Goal: Task Accomplishment & Management: Use online tool/utility

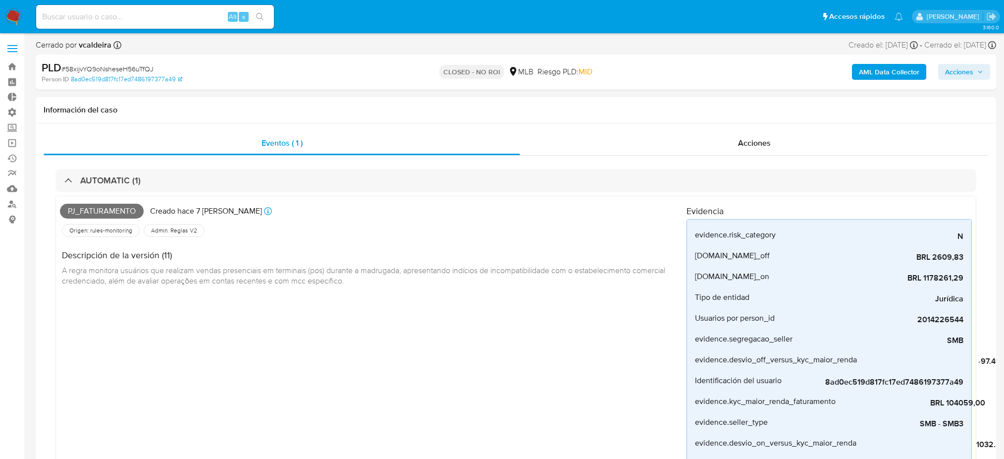
select select "10"
click at [15, 16] on img at bounding box center [13, 16] width 17 height 17
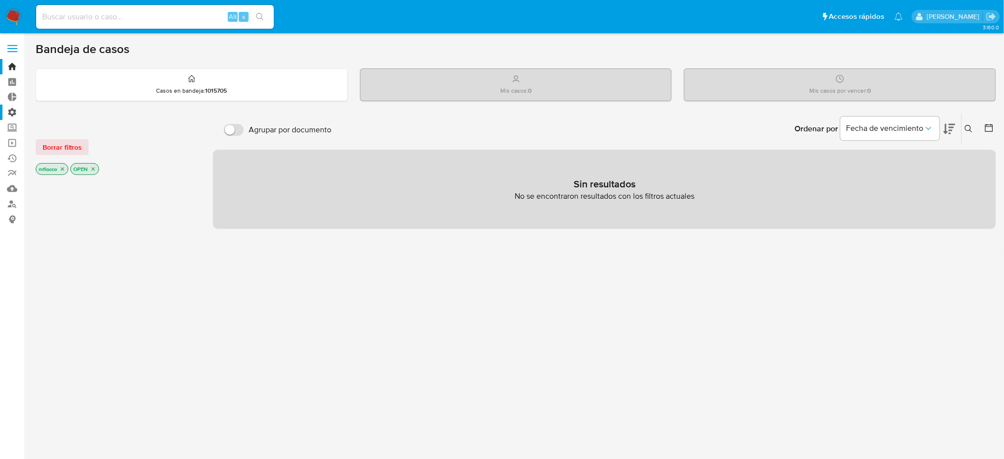
click at [11, 105] on label "Administración" at bounding box center [59, 112] width 118 height 15
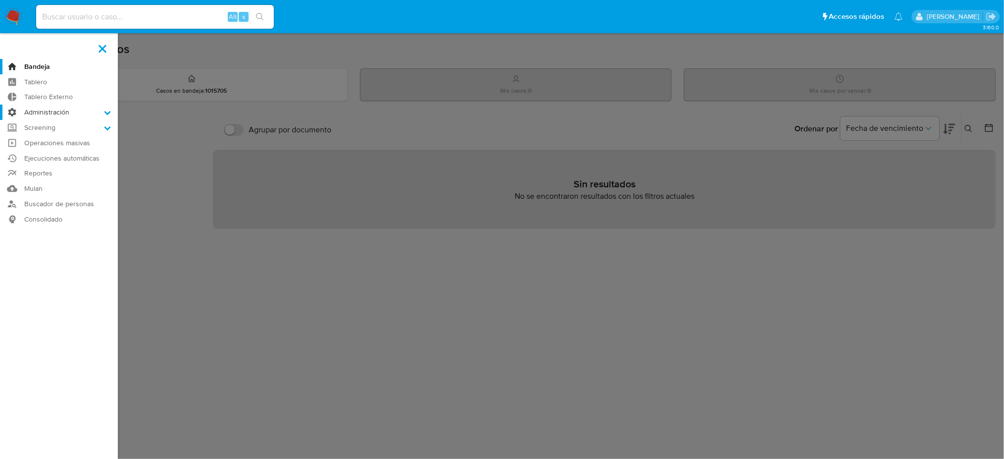
click at [0, 0] on input "Administración" at bounding box center [0, 0] width 0 height 0
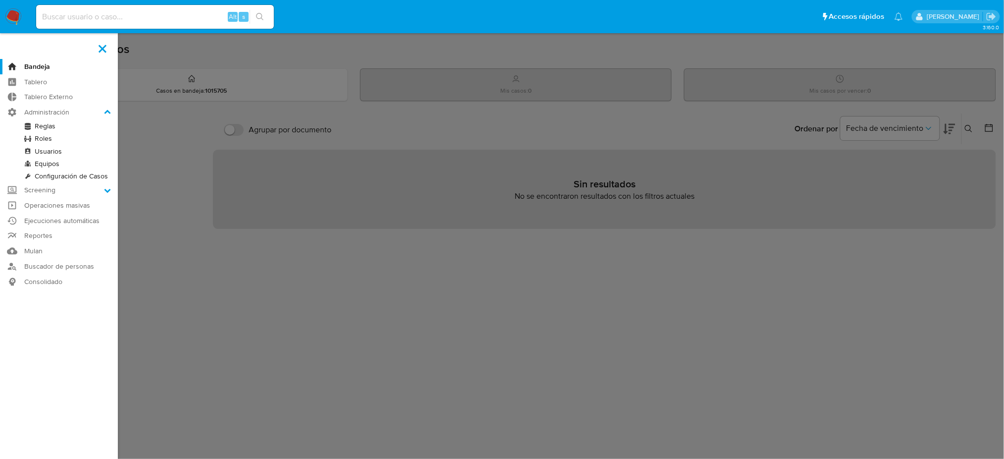
click at [51, 126] on link "Reglas" at bounding box center [59, 126] width 118 height 12
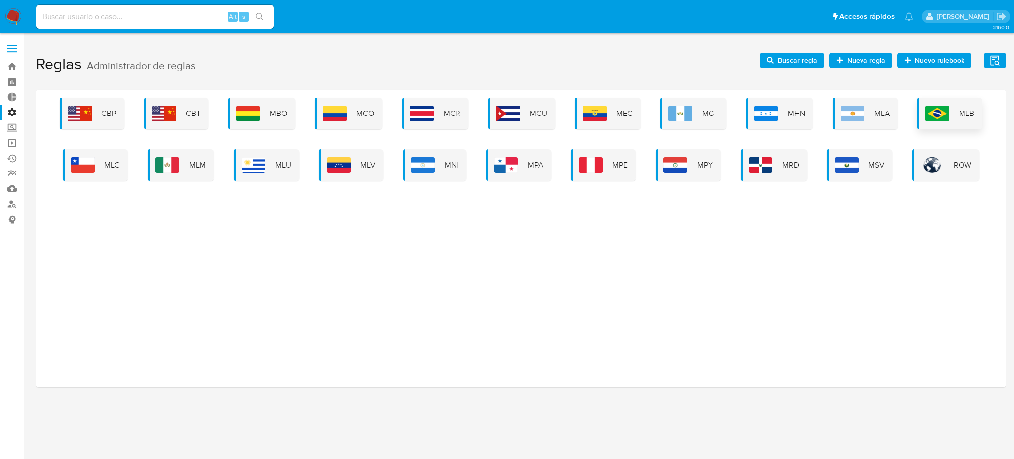
click at [941, 102] on div "MLB" at bounding box center [950, 114] width 65 height 32
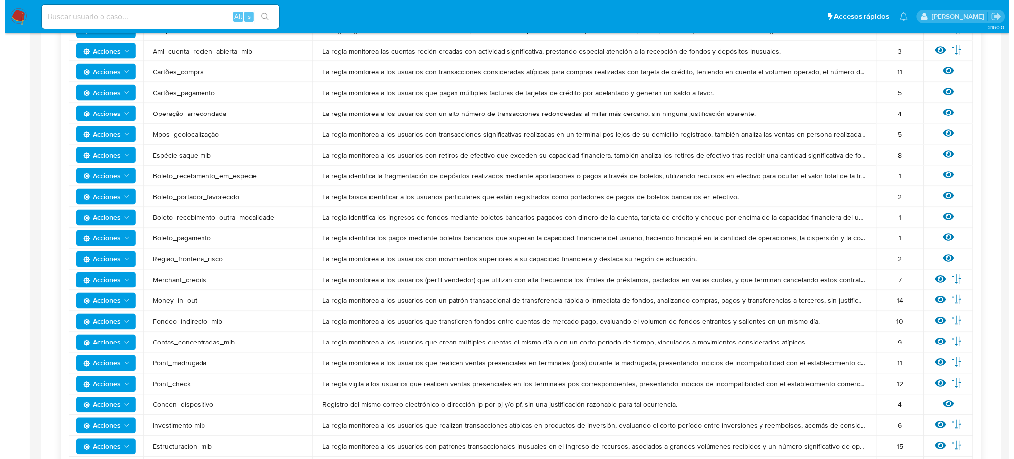
scroll to position [462, 0]
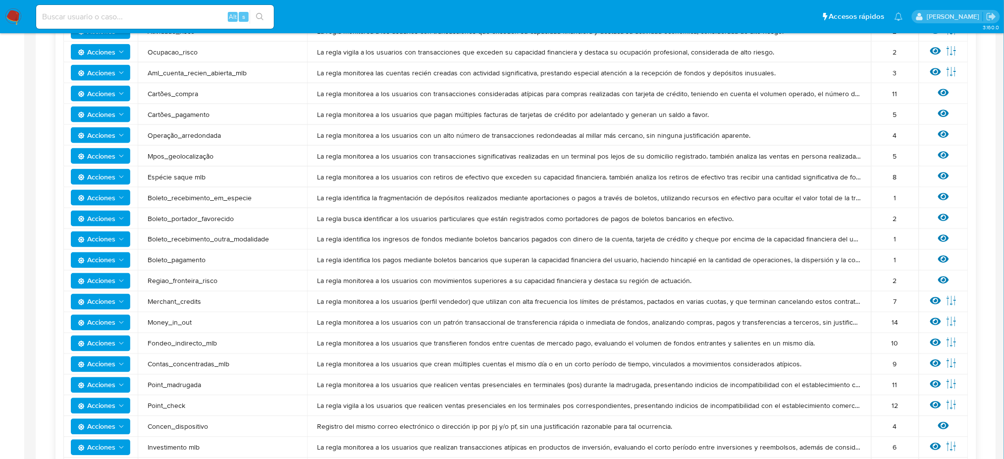
click at [172, 262] on span "Boleto_pagamento" at bounding box center [223, 260] width 150 height 9
click at [411, 259] on span "La regla identifica los pagos mediante boletos bancarios que superan la capacid…" at bounding box center [589, 260] width 544 height 9
click at [943, 259] on icon at bounding box center [943, 259] width 11 height 7
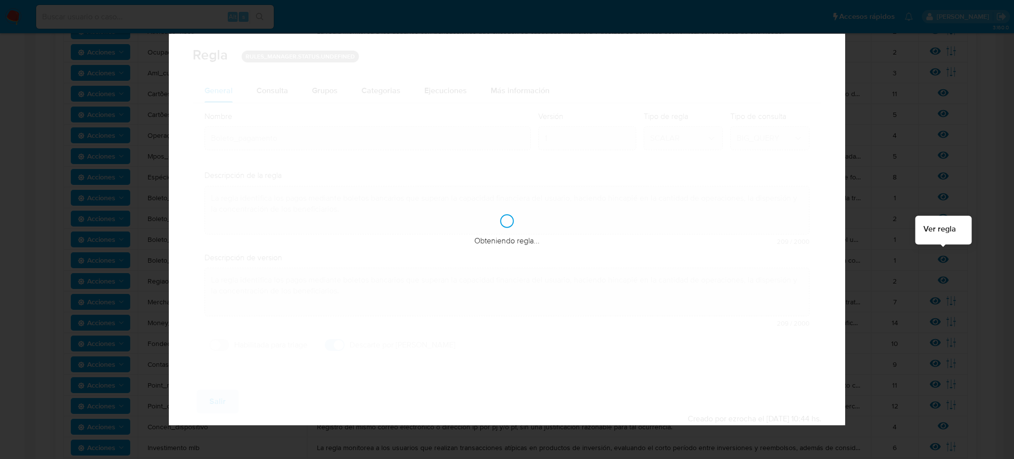
checkbox input "true"
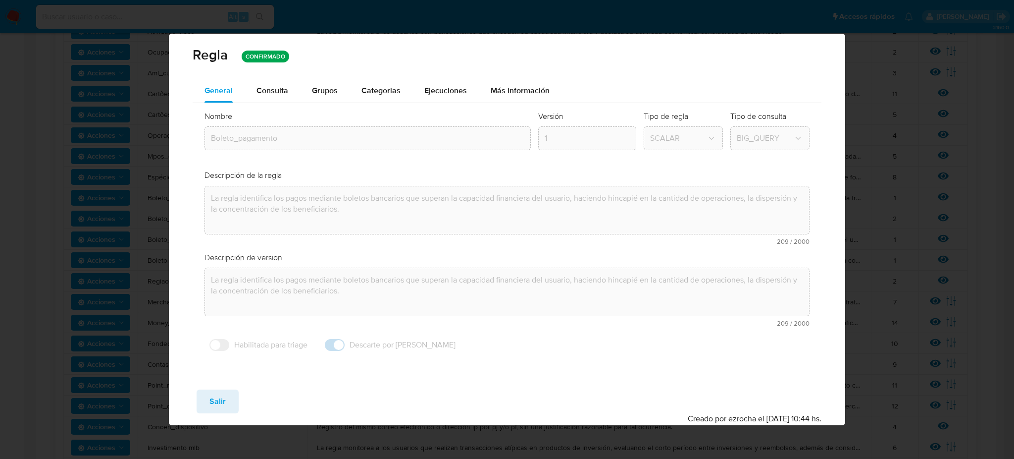
click at [343, 252] on div "Descripción de version" at bounding box center [507, 257] width 605 height 11
click at [366, 93] on span "Categorias" at bounding box center [381, 90] width 39 height 11
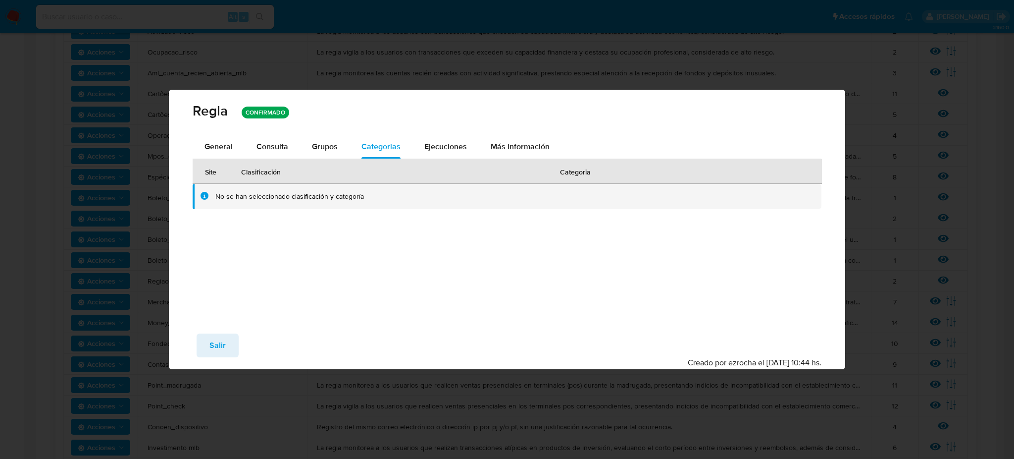
click at [335, 162] on th "Clasificación" at bounding box center [388, 171] width 319 height 25
click at [322, 148] on span "Grupos" at bounding box center [325, 146] width 26 height 11
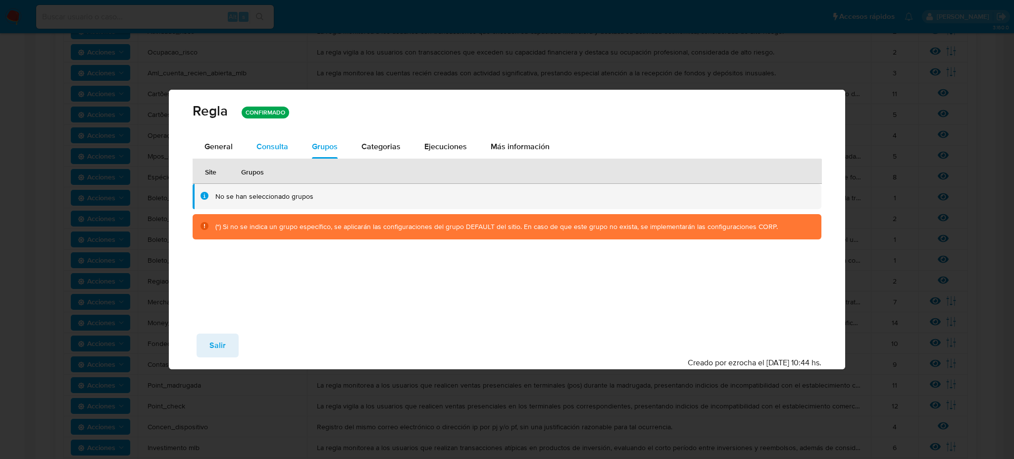
click at [278, 142] on span "Consulta" at bounding box center [273, 146] width 32 height 11
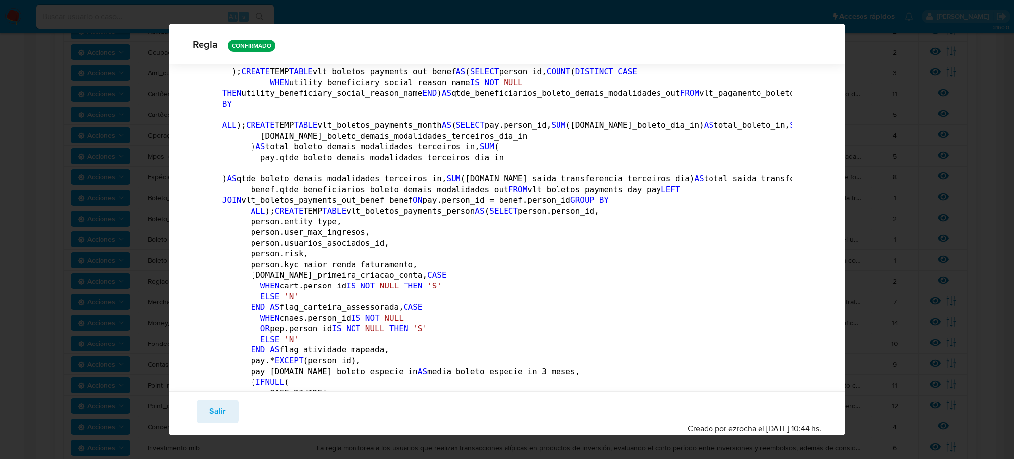
scroll to position [0, 0]
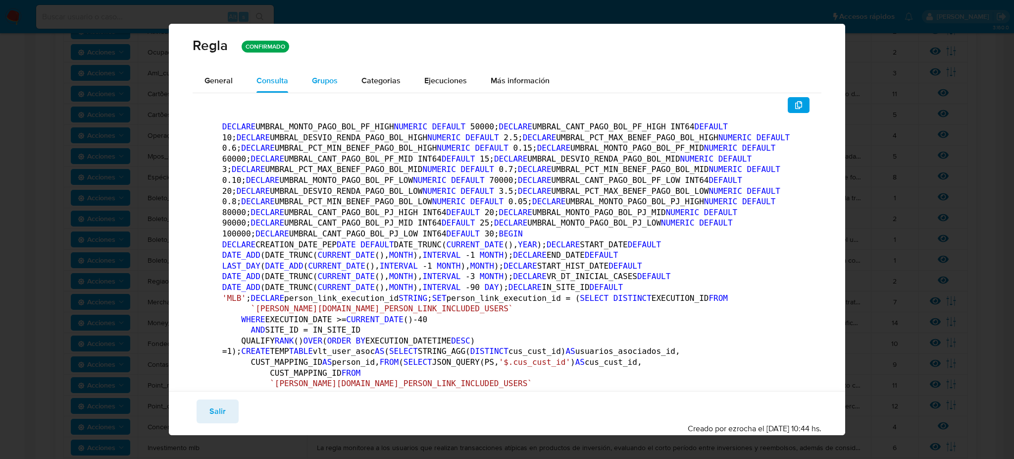
click at [333, 76] on span "Grupos" at bounding box center [325, 80] width 26 height 11
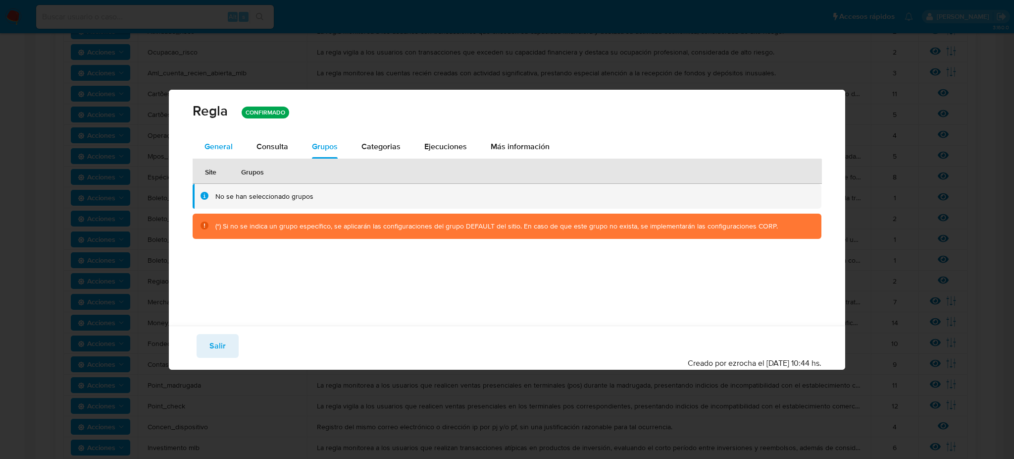
click at [242, 148] on button "General" at bounding box center [219, 147] width 52 height 24
